Goal: Navigation & Orientation: Find specific page/section

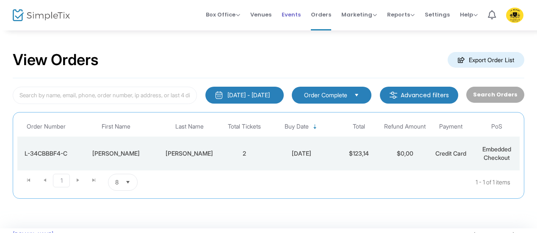
click at [296, 18] on span "Events" at bounding box center [291, 15] width 19 height 22
click at [298, 19] on span "Events" at bounding box center [291, 15] width 19 height 22
